Goal: Information Seeking & Learning: Learn about a topic

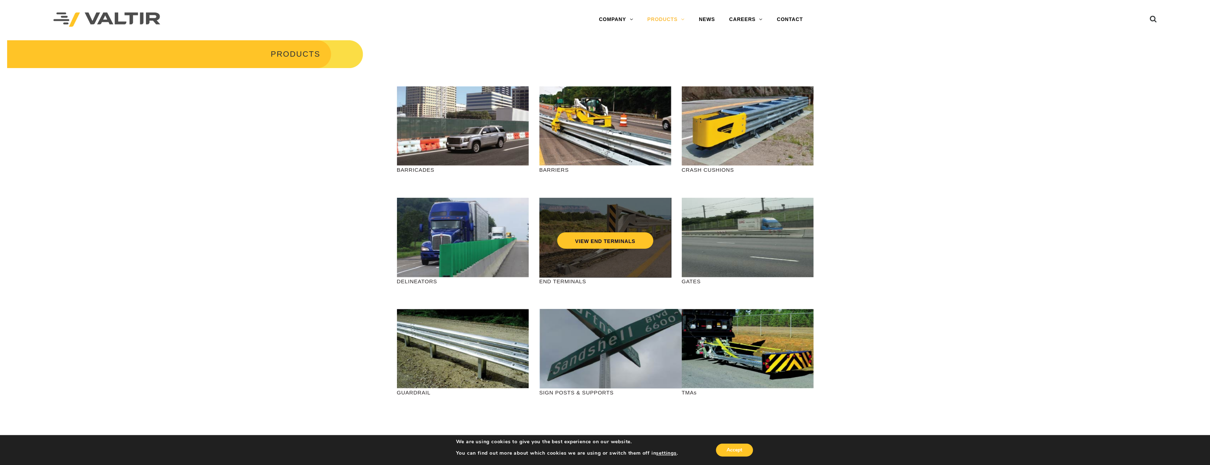
click at [603, 221] on div "VIEW END TERMINALS" at bounding box center [605, 226] width 103 height 24
click at [611, 242] on link "VIEW END TERMINALS" at bounding box center [605, 240] width 96 height 16
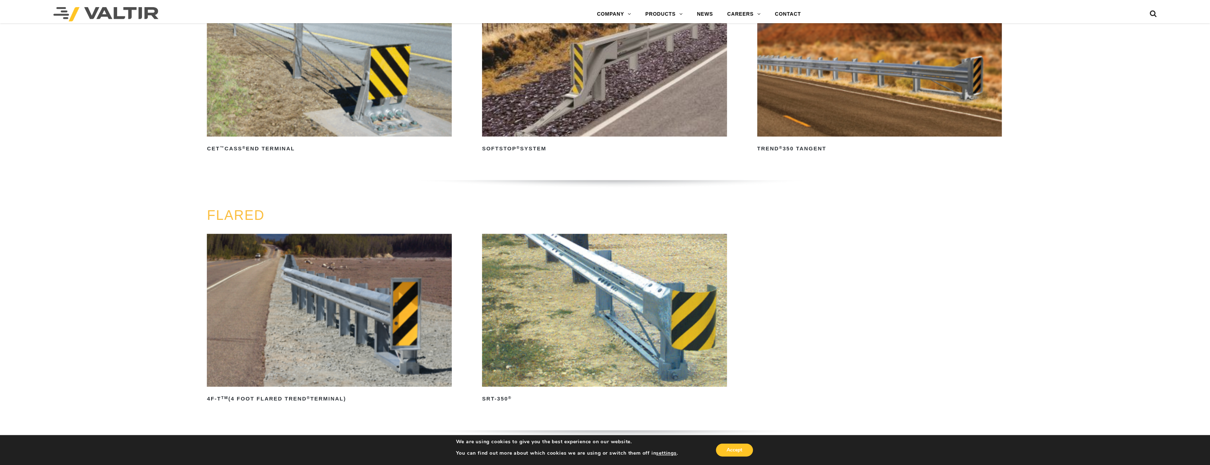
scroll to position [855, 0]
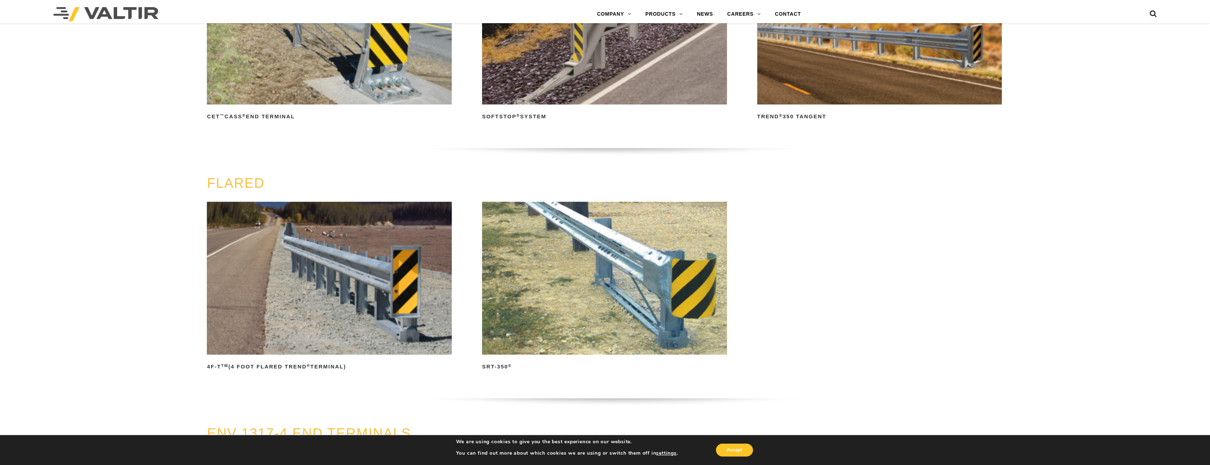
click at [557, 271] on img at bounding box center [604, 278] width 245 height 153
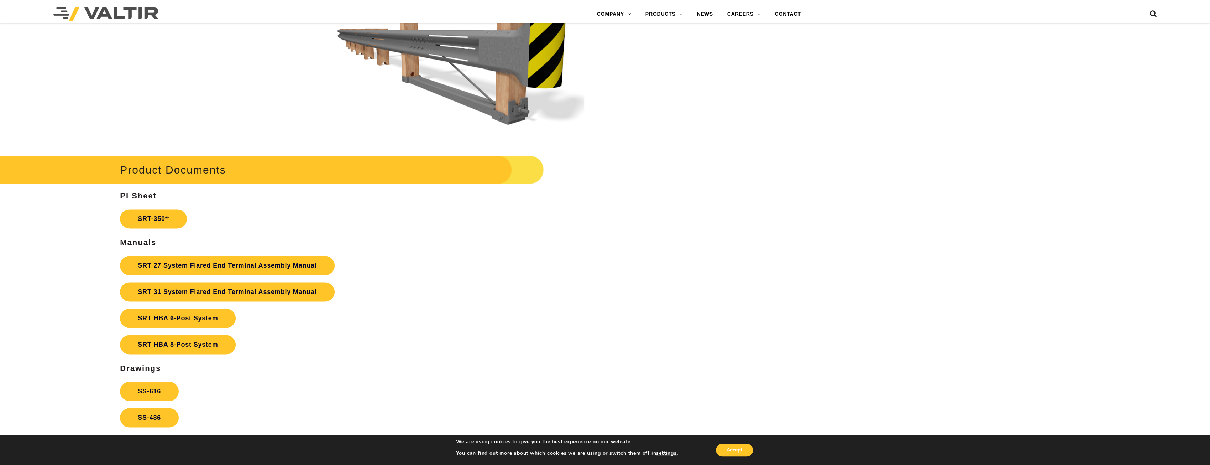
scroll to position [1282, 0]
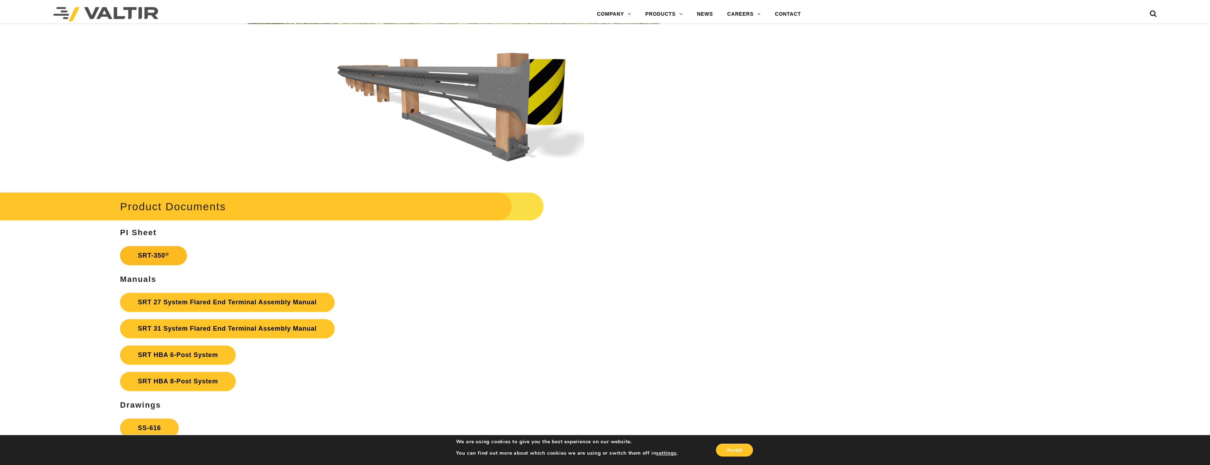
click at [155, 253] on link "SRT-350 ®" at bounding box center [153, 255] width 67 height 19
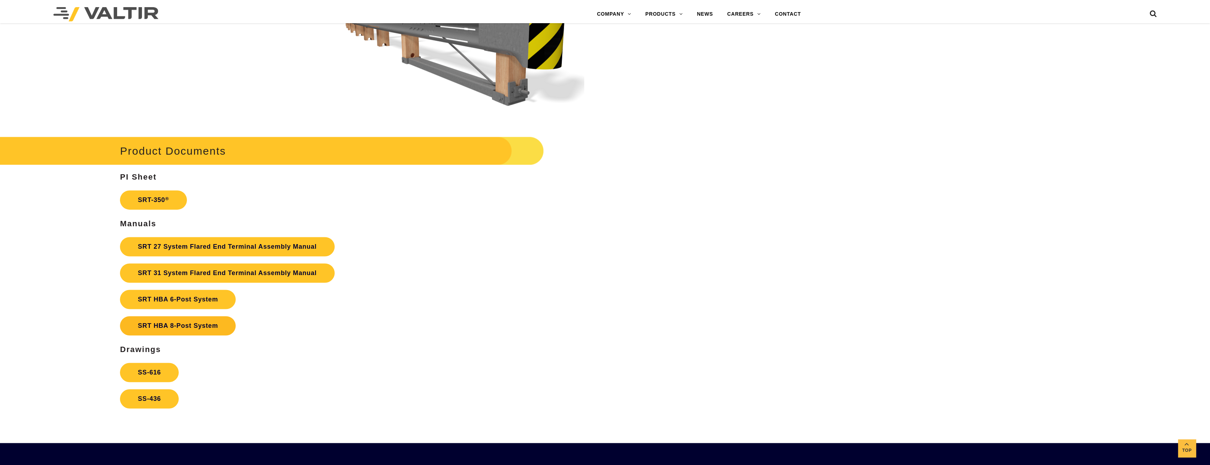
scroll to position [1424, 0]
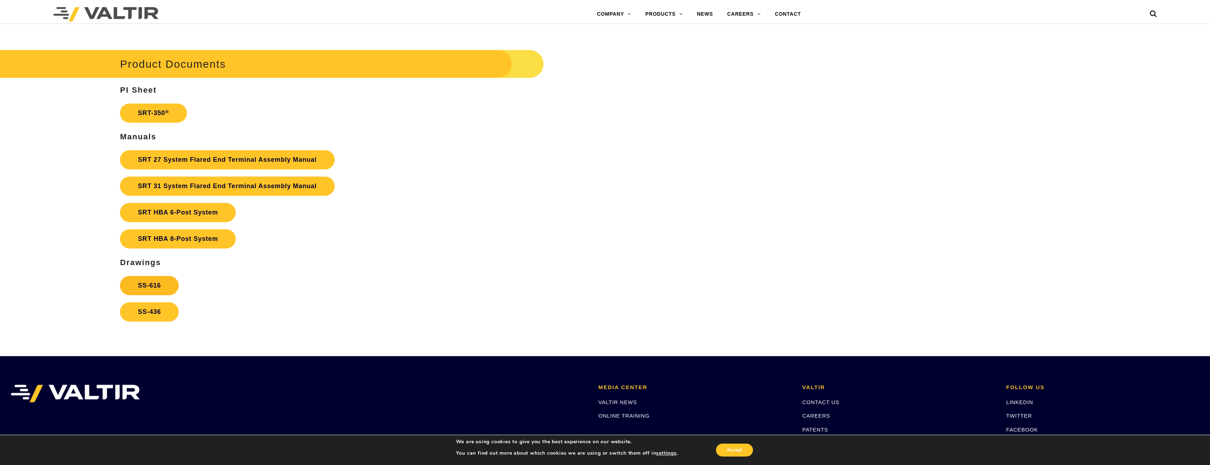
click at [160, 290] on link "SS-616" at bounding box center [149, 285] width 59 height 19
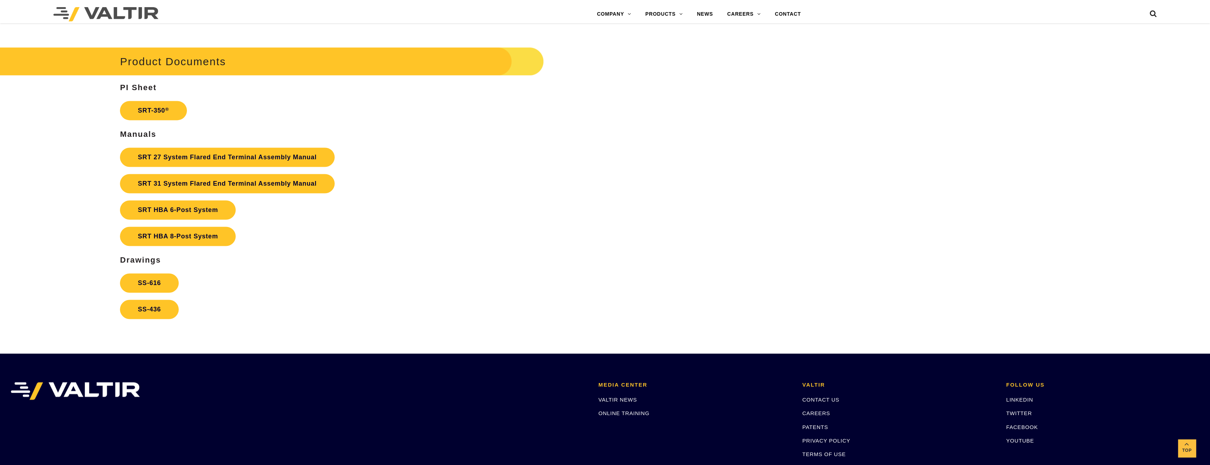
scroll to position [1424, 0]
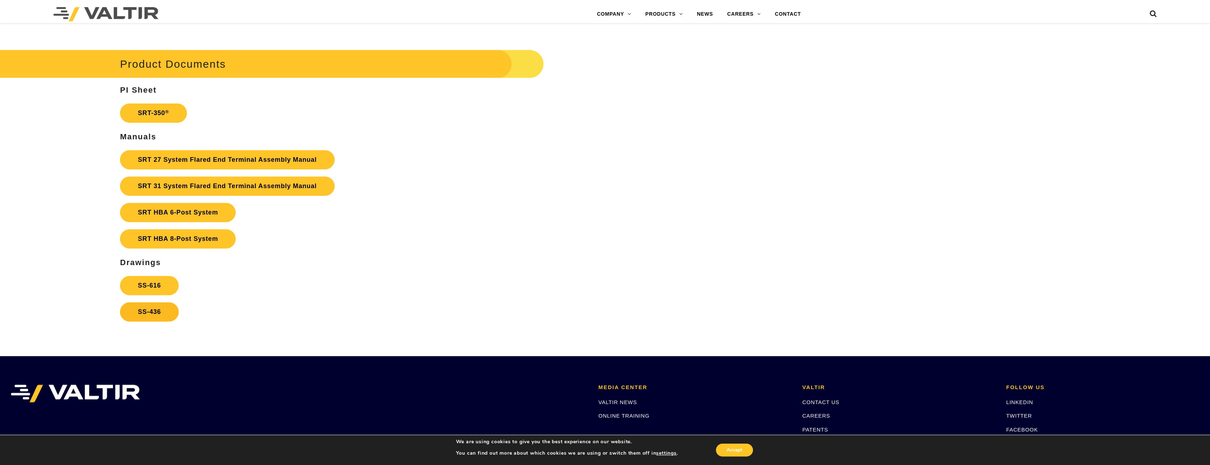
click at [155, 312] on link "SS-436" at bounding box center [149, 311] width 59 height 19
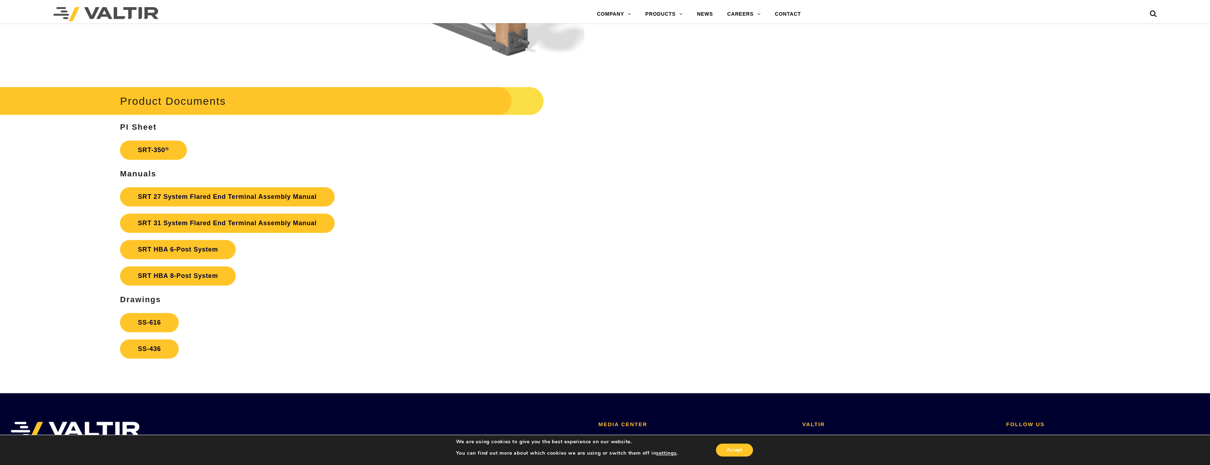
scroll to position [1389, 0]
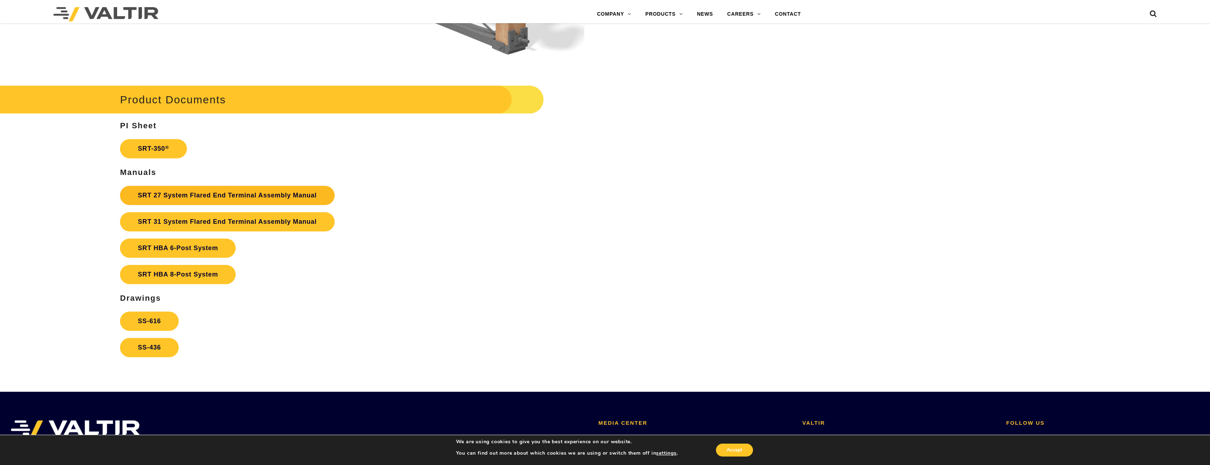
click at [245, 193] on link "SRT 27 System Flared End Terminal Assembly Manual" at bounding box center [227, 195] width 214 height 19
click at [176, 220] on link "SRT 31 System Flared End Terminal Assembly Manual" at bounding box center [227, 221] width 214 height 19
click at [186, 247] on strong "SRT HBA 6-Post System" at bounding box center [178, 247] width 80 height 7
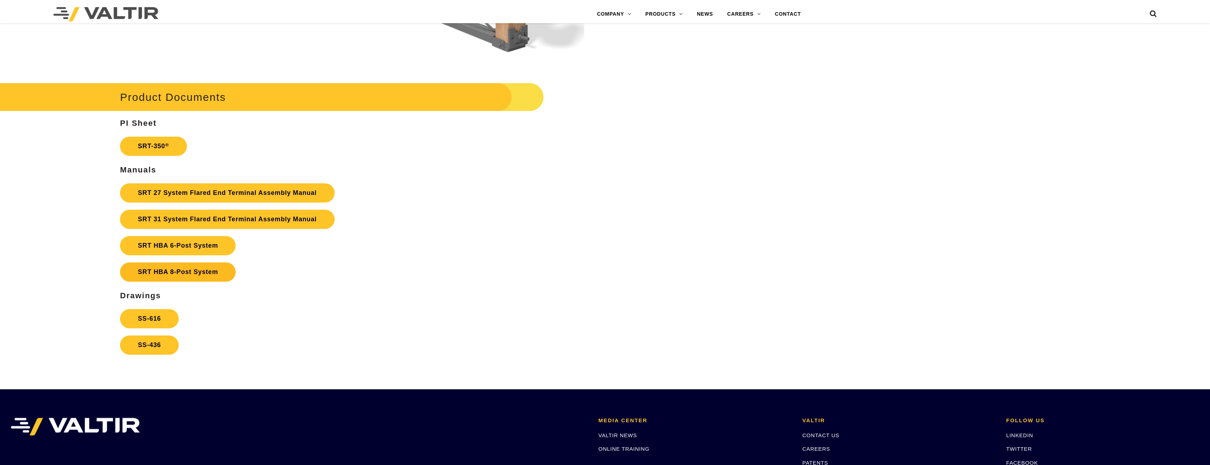
scroll to position [1389, 0]
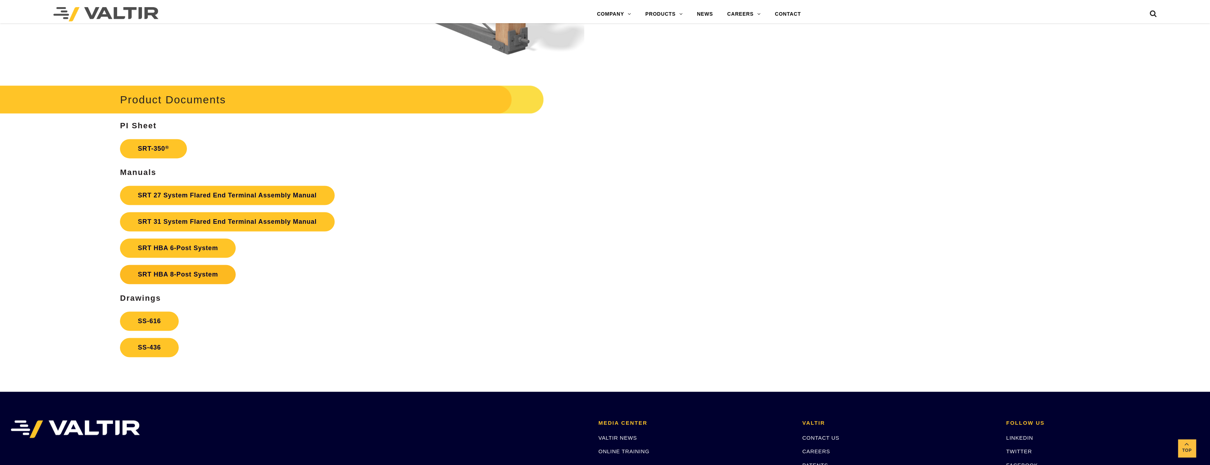
click at [184, 276] on link "SRT HBA 8-Post System" at bounding box center [178, 274] width 116 height 19
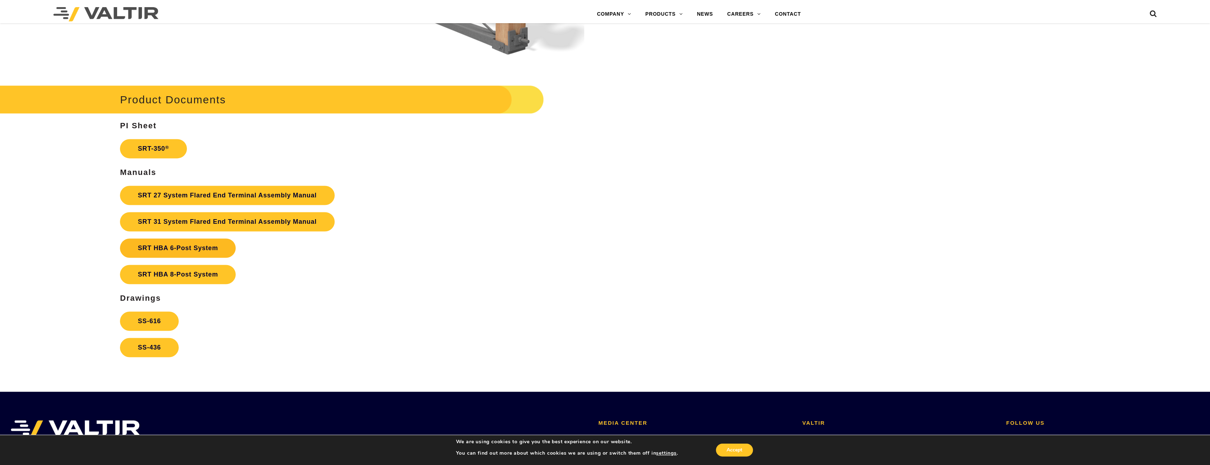
click at [183, 248] on strong "SRT HBA 6-Post System" at bounding box center [178, 247] width 80 height 7
